Goal: Task Accomplishment & Management: Use online tool/utility

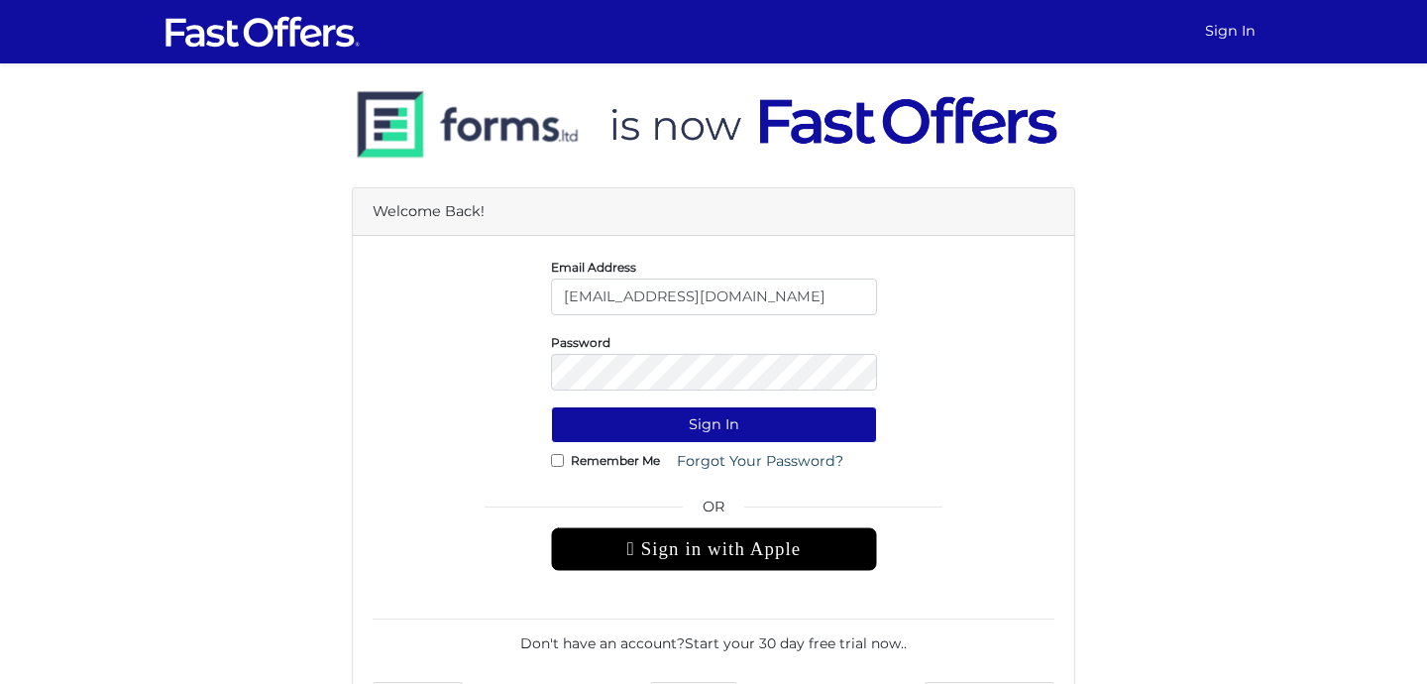
drag, startPoint x: 666, startPoint y: 301, endPoint x: 601, endPoint y: 301, distance: 64.4
click at [601, 301] on input "info@brianj.ca" at bounding box center [714, 296] width 326 height 37
type input "info@condocentre.ca"
click at [487, 368] on div "Password" at bounding box center [713, 360] width 711 height 59
click at [551, 406] on button "Sign In" at bounding box center [714, 424] width 326 height 37
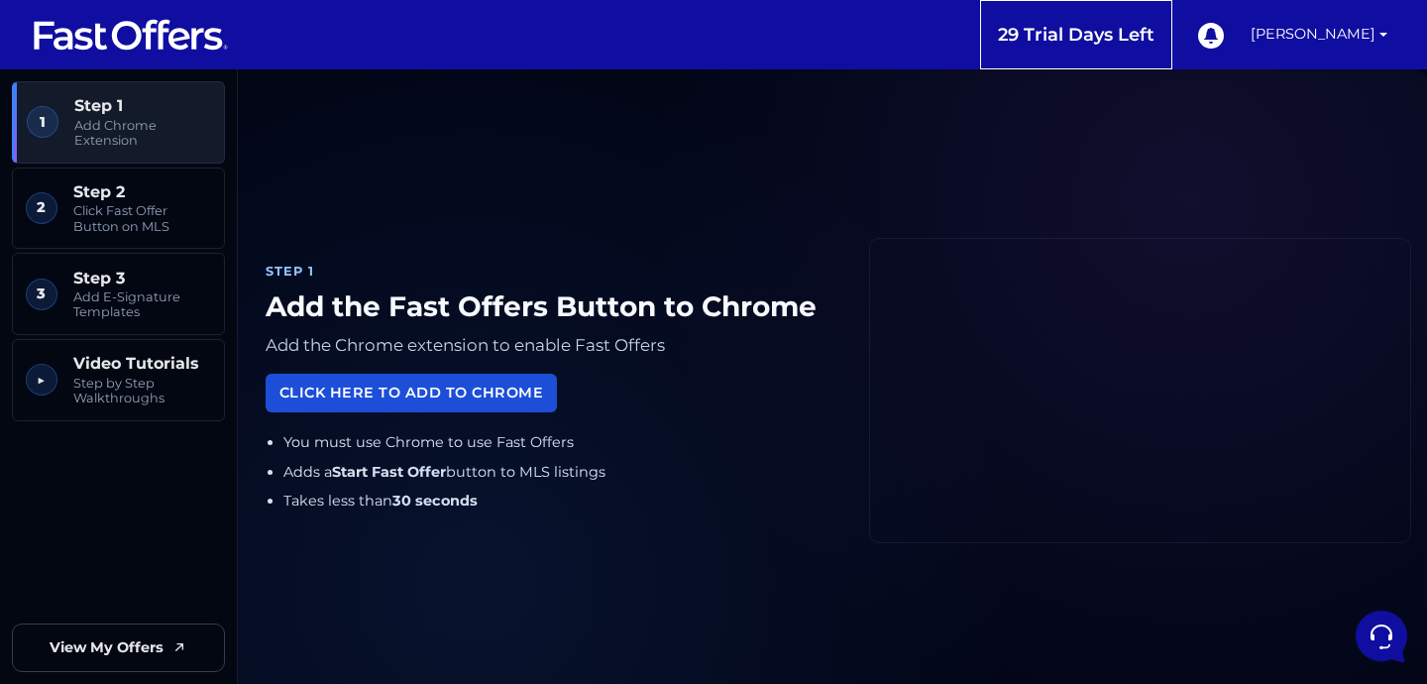
click at [460, 388] on link "Click Here to Add to Chrome" at bounding box center [411, 393] width 291 height 39
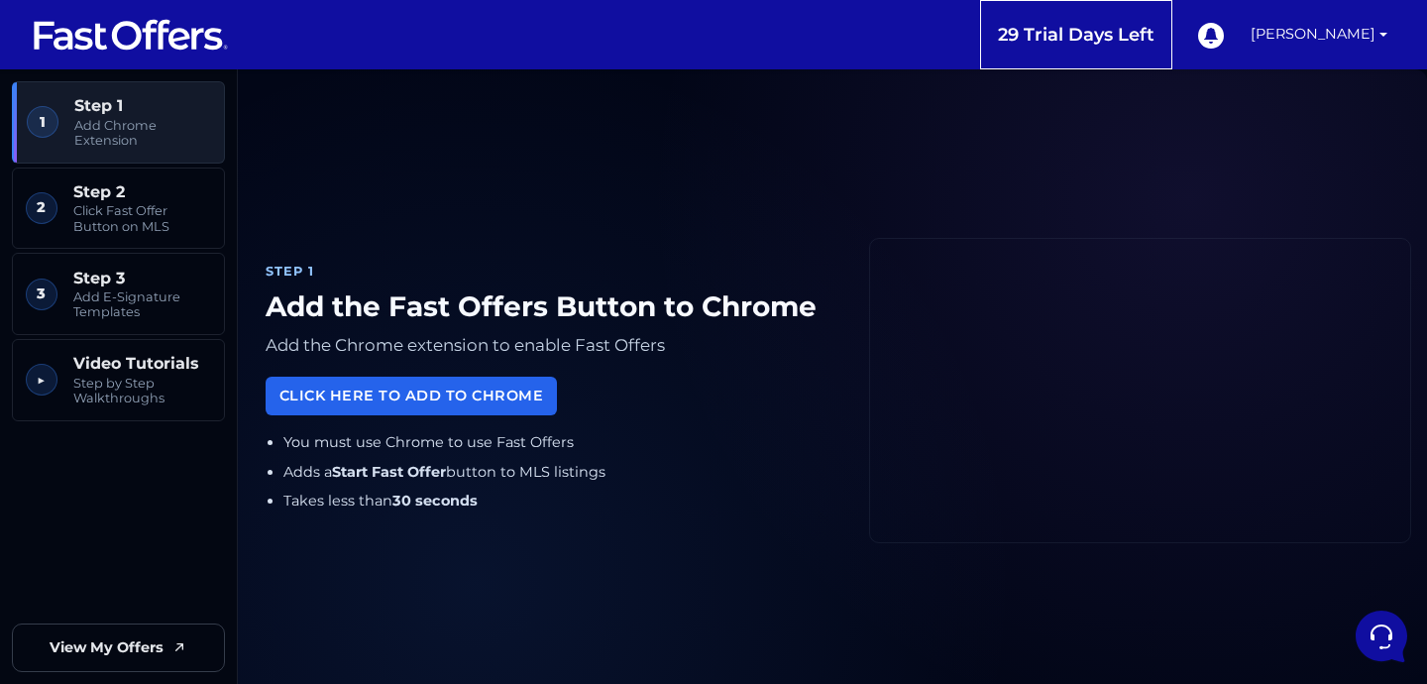
click at [456, 234] on div "Step 1 Add the Fast Offers Button to Chrome Add the Chrome extension to enable …" at bounding box center [832, 390] width 1157 height 594
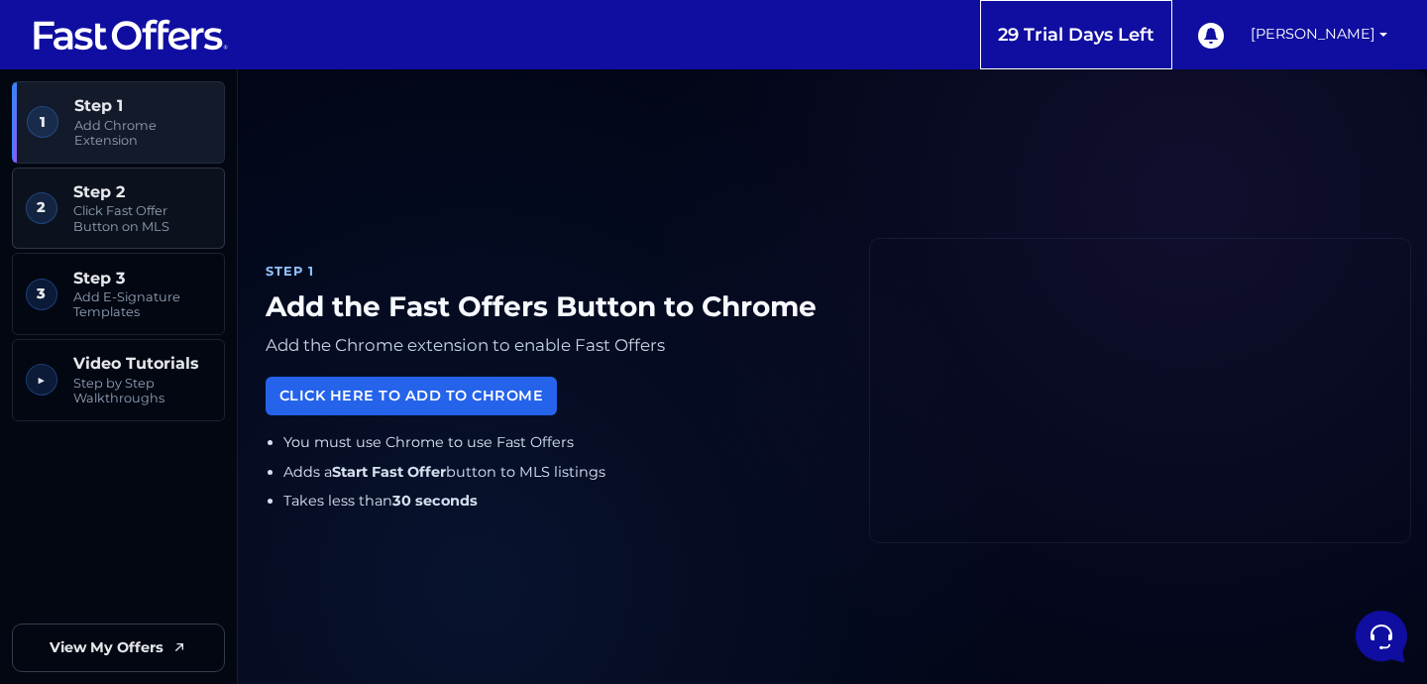
click at [135, 213] on span "Click Fast Offer Button on MLS" at bounding box center [142, 218] width 138 height 31
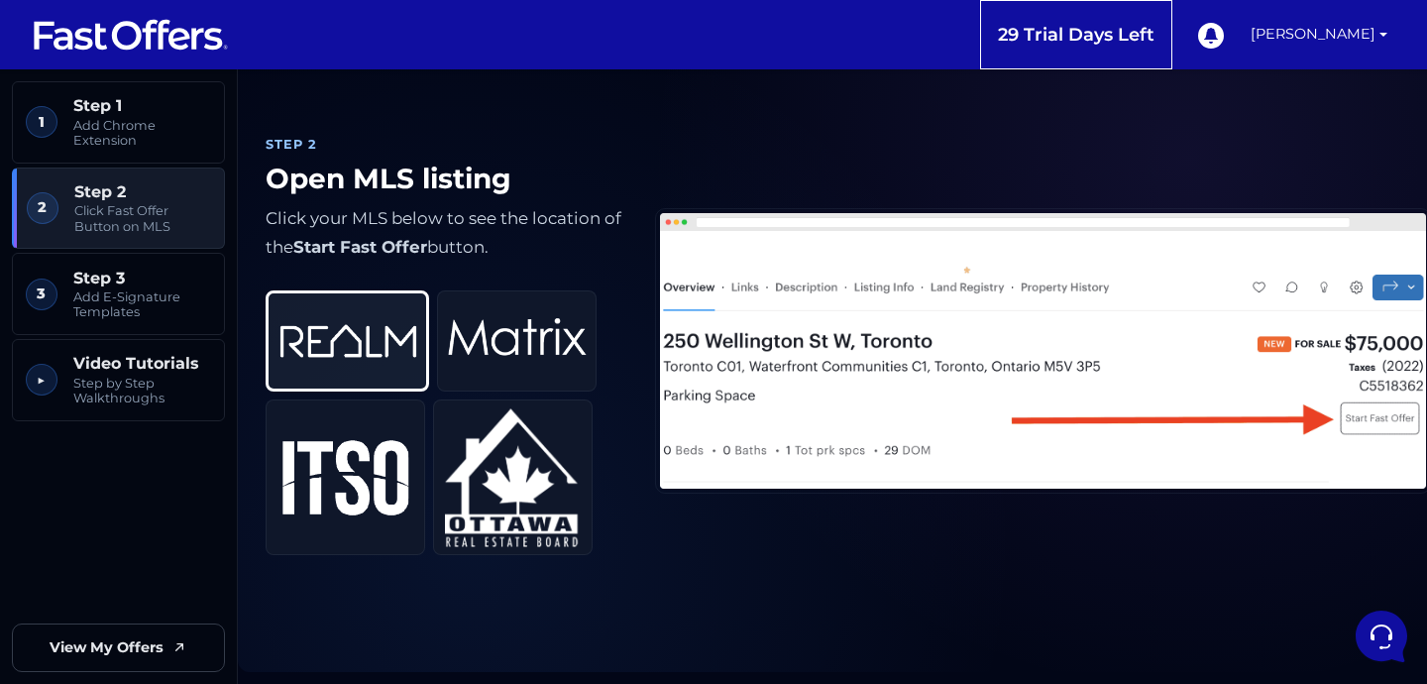
scroll to position [731, 0]
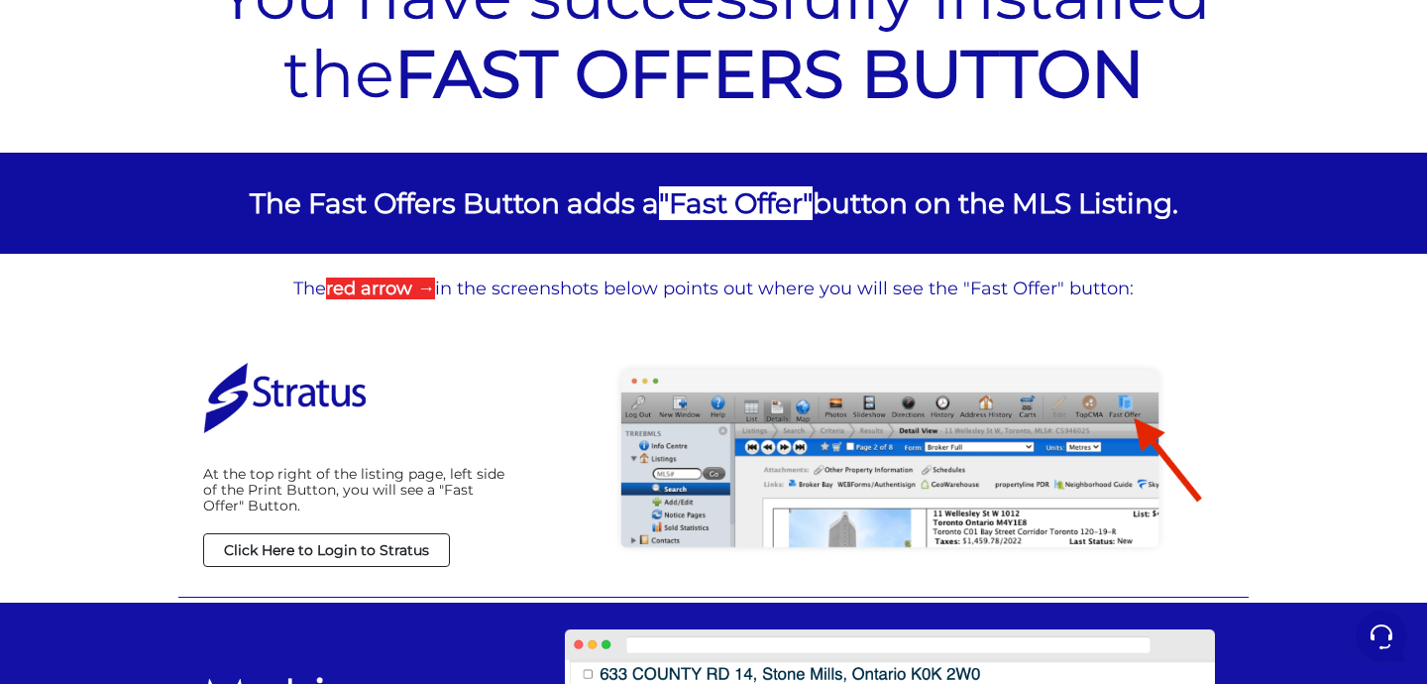
scroll to position [144, 0]
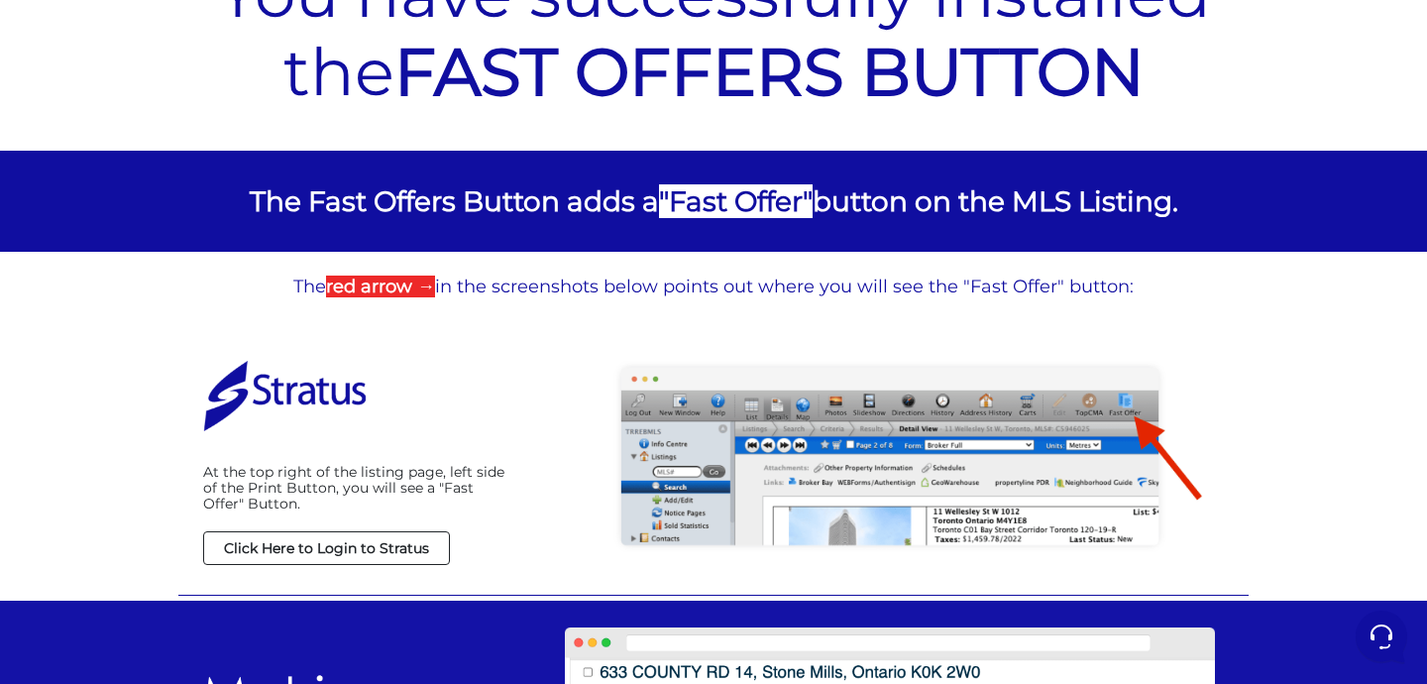
click at [373, 558] on link "Click Here to Login to Stratus" at bounding box center [326, 548] width 247 height 34
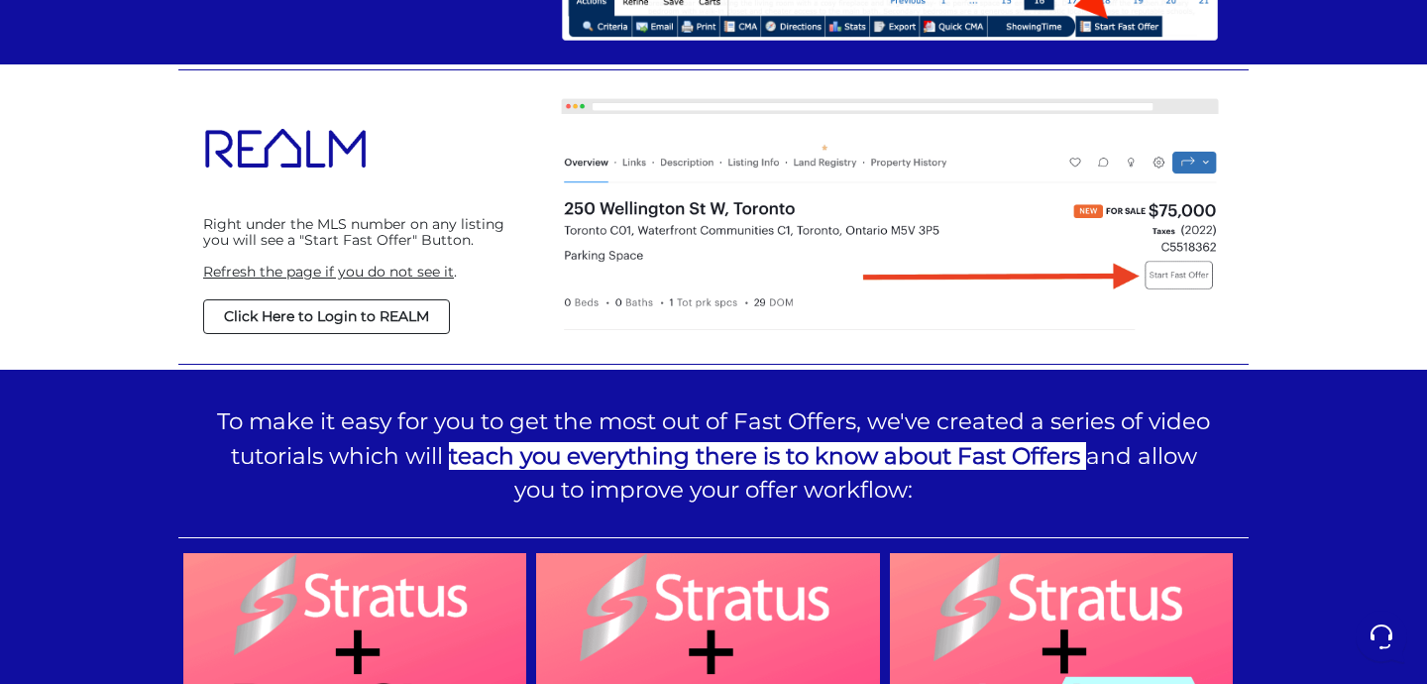
scroll to position [1667, 0]
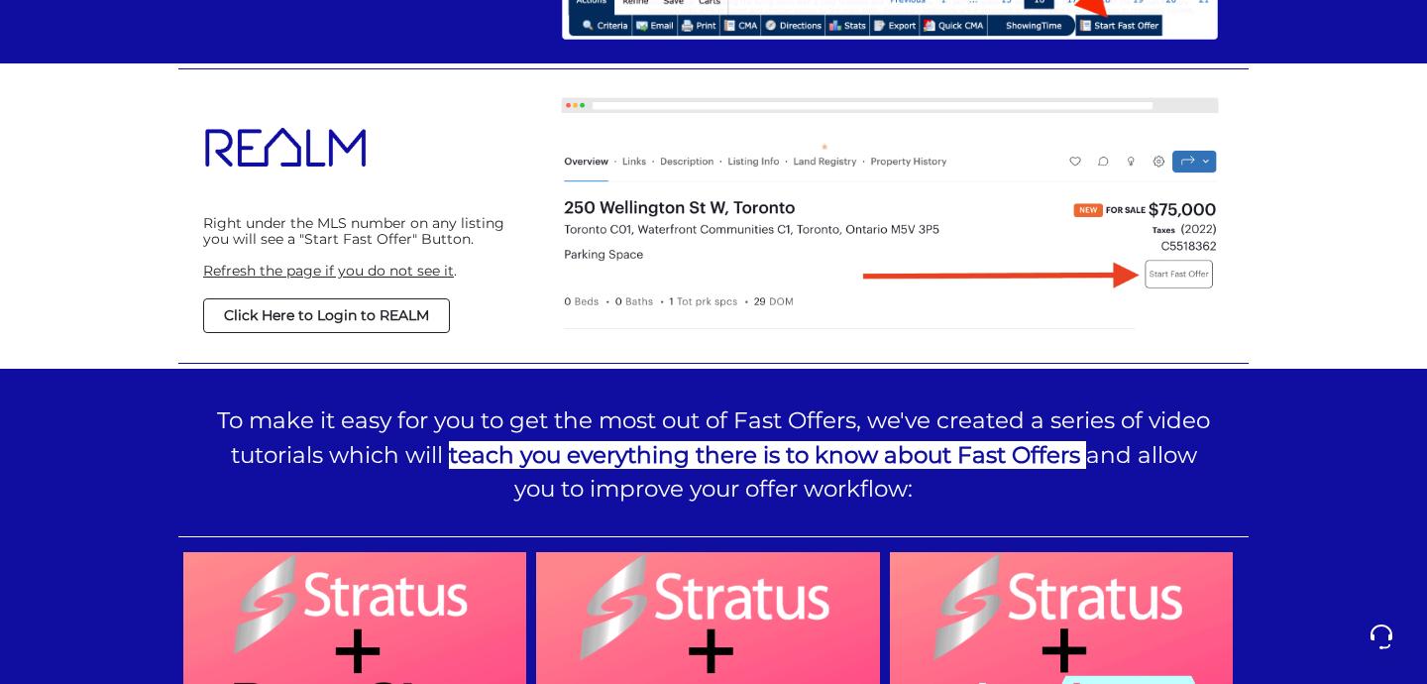
click at [401, 320] on strong "Click Here to Login to REALM" at bounding box center [326, 315] width 205 height 18
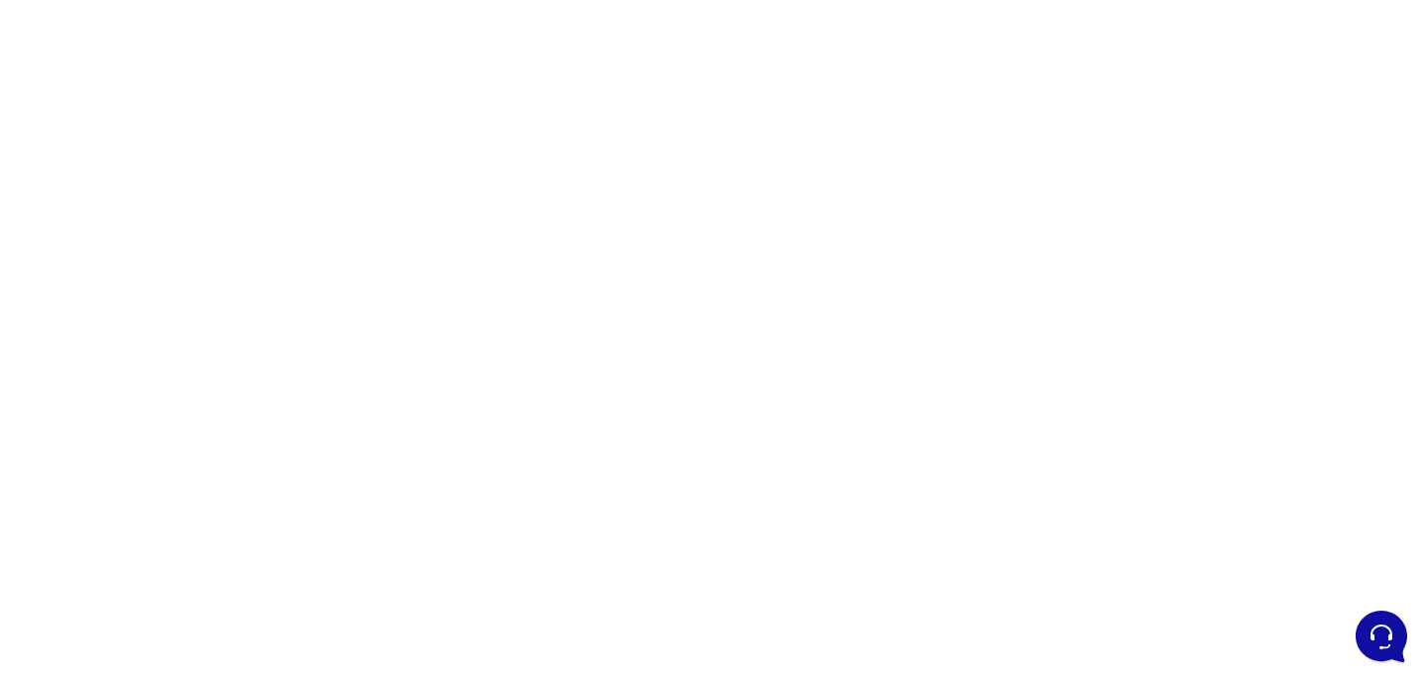
scroll to position [207, 0]
click at [1064, 311] on div at bounding box center [713, 351] width 1427 height 991
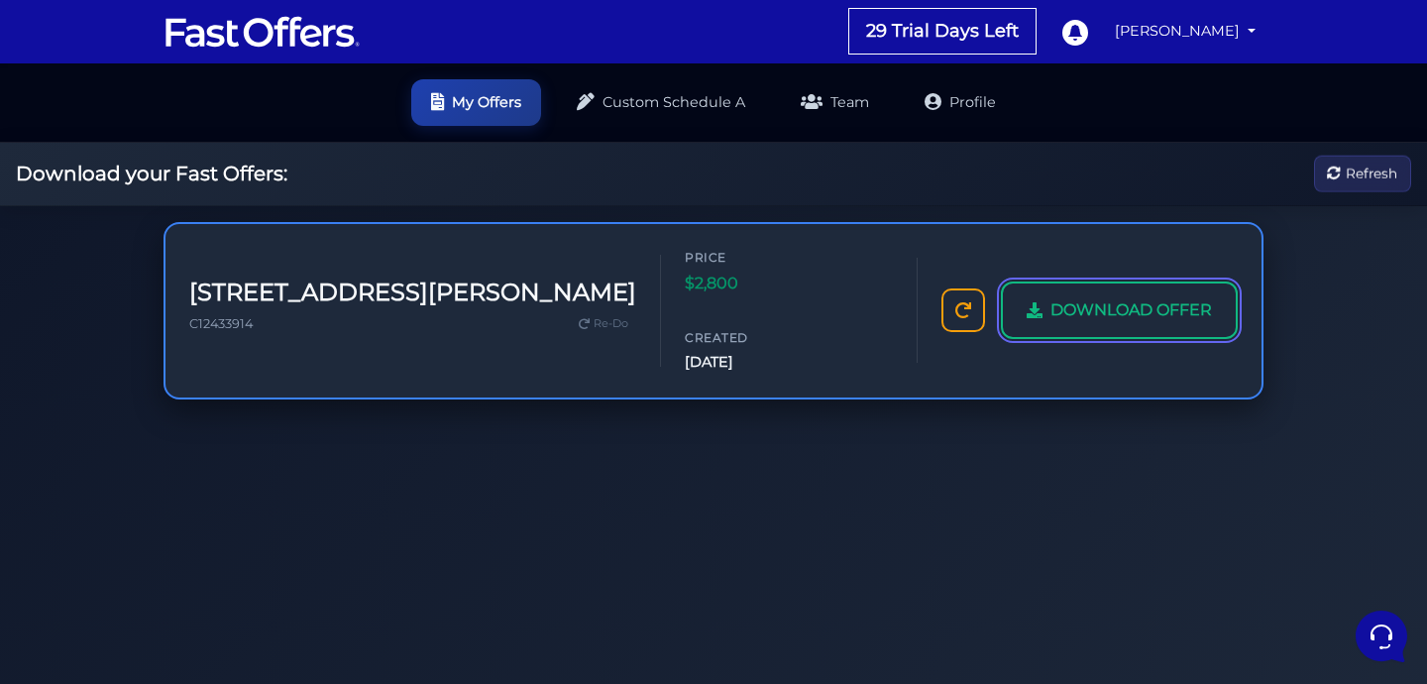
click at [1202, 297] on span "DOWNLOAD OFFER" at bounding box center [1130, 310] width 161 height 26
